Goal: Transaction & Acquisition: Purchase product/service

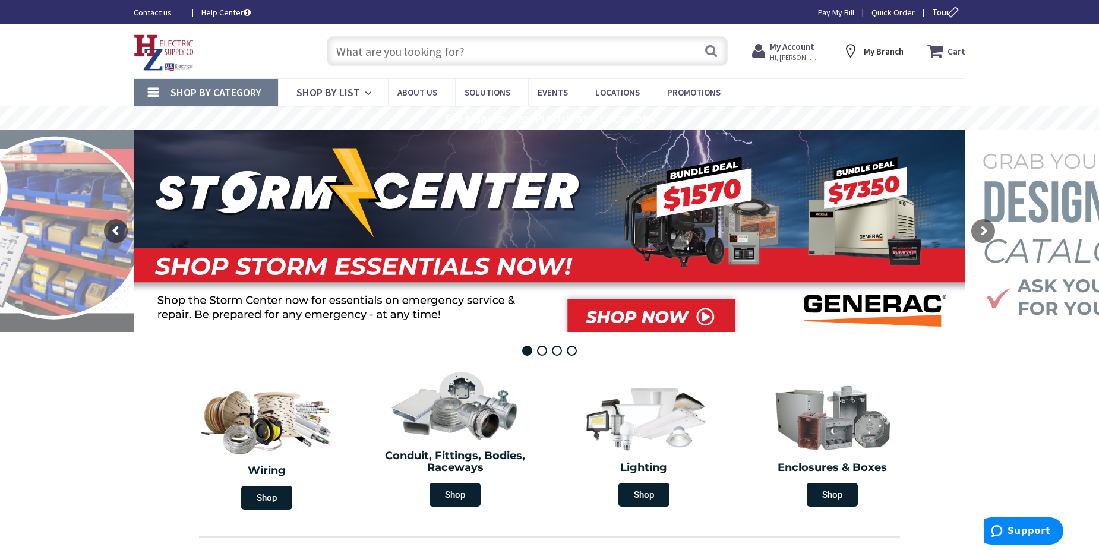
click at [612, 53] on input "text" at bounding box center [527, 51] width 401 height 30
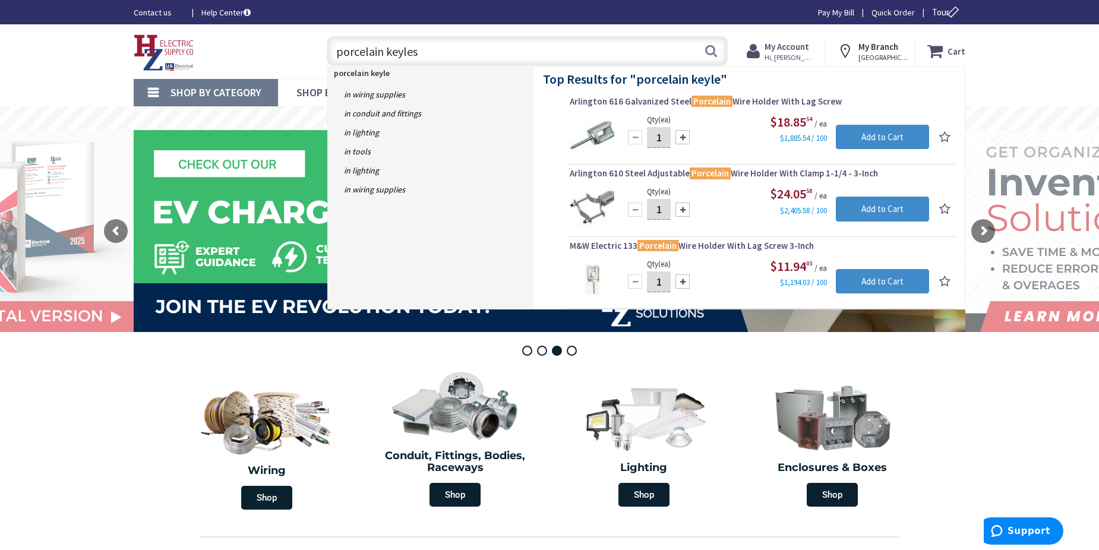
type input "porcelain keyless"
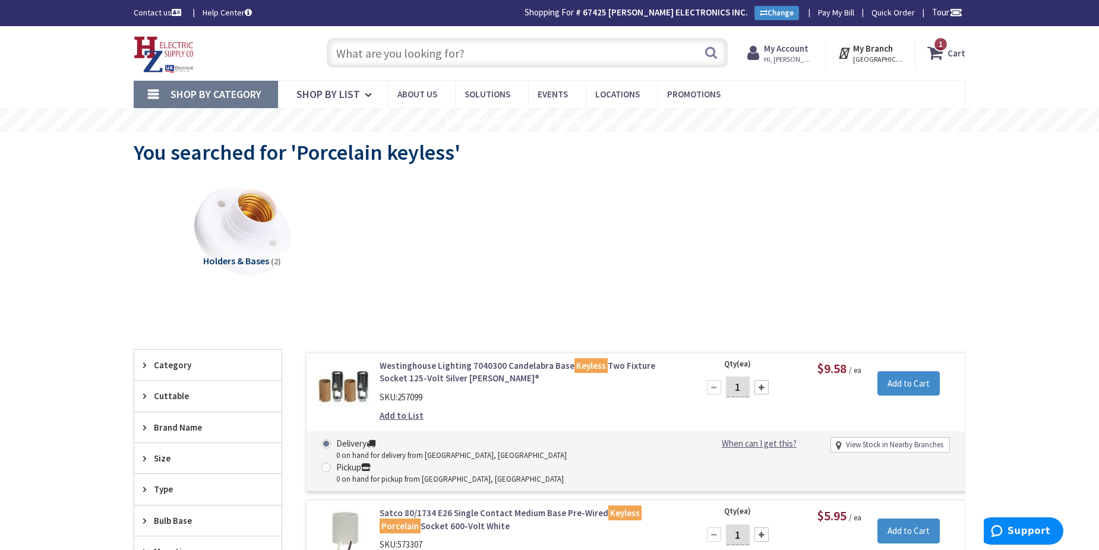
click at [256, 205] on img at bounding box center [242, 231] width 108 height 108
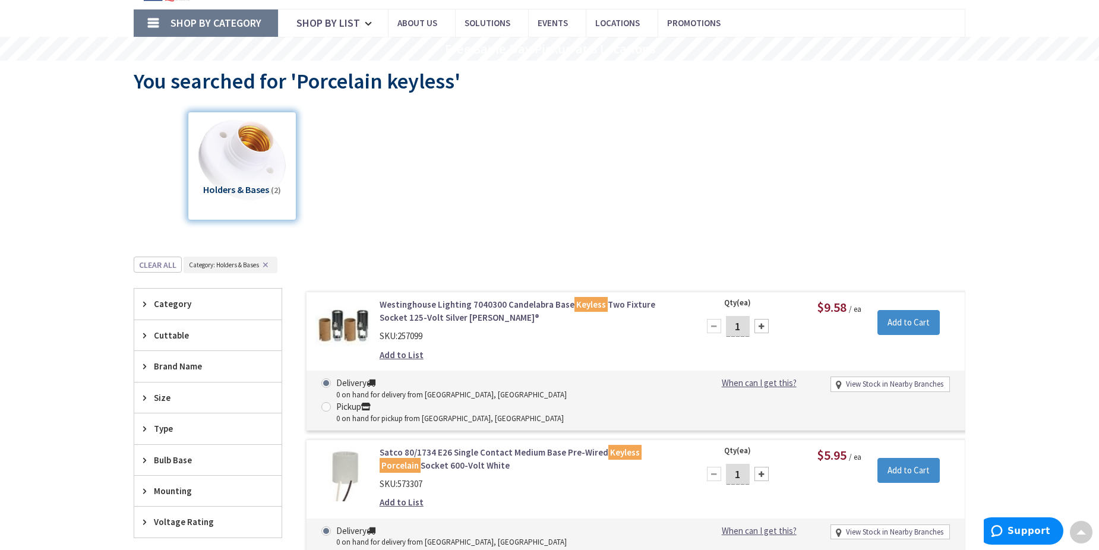
scroll to position [23, 0]
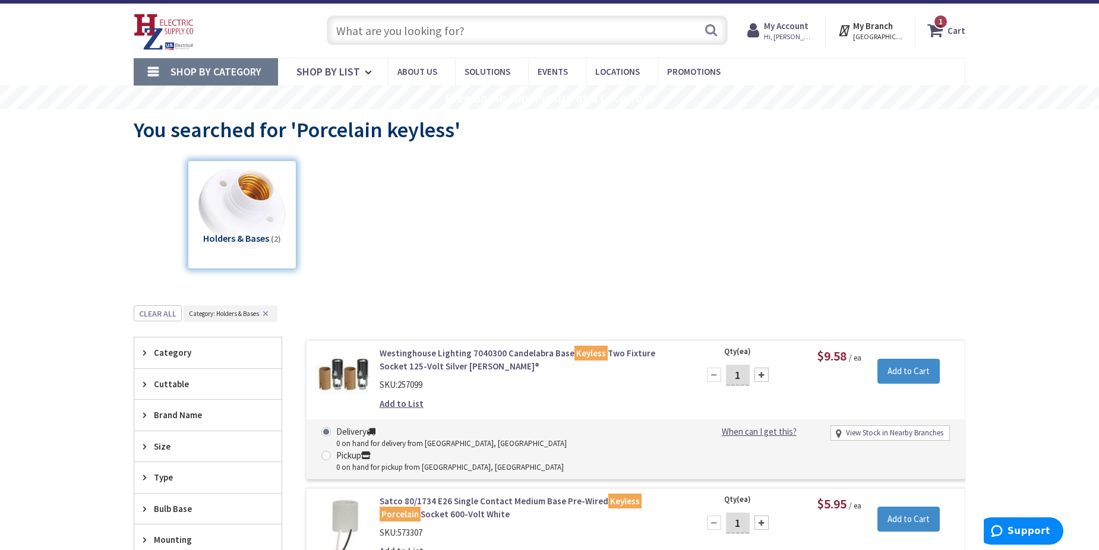
click at [524, 24] on input "text" at bounding box center [527, 30] width 401 height 30
